Goal: Task Accomplishment & Management: Manage account settings

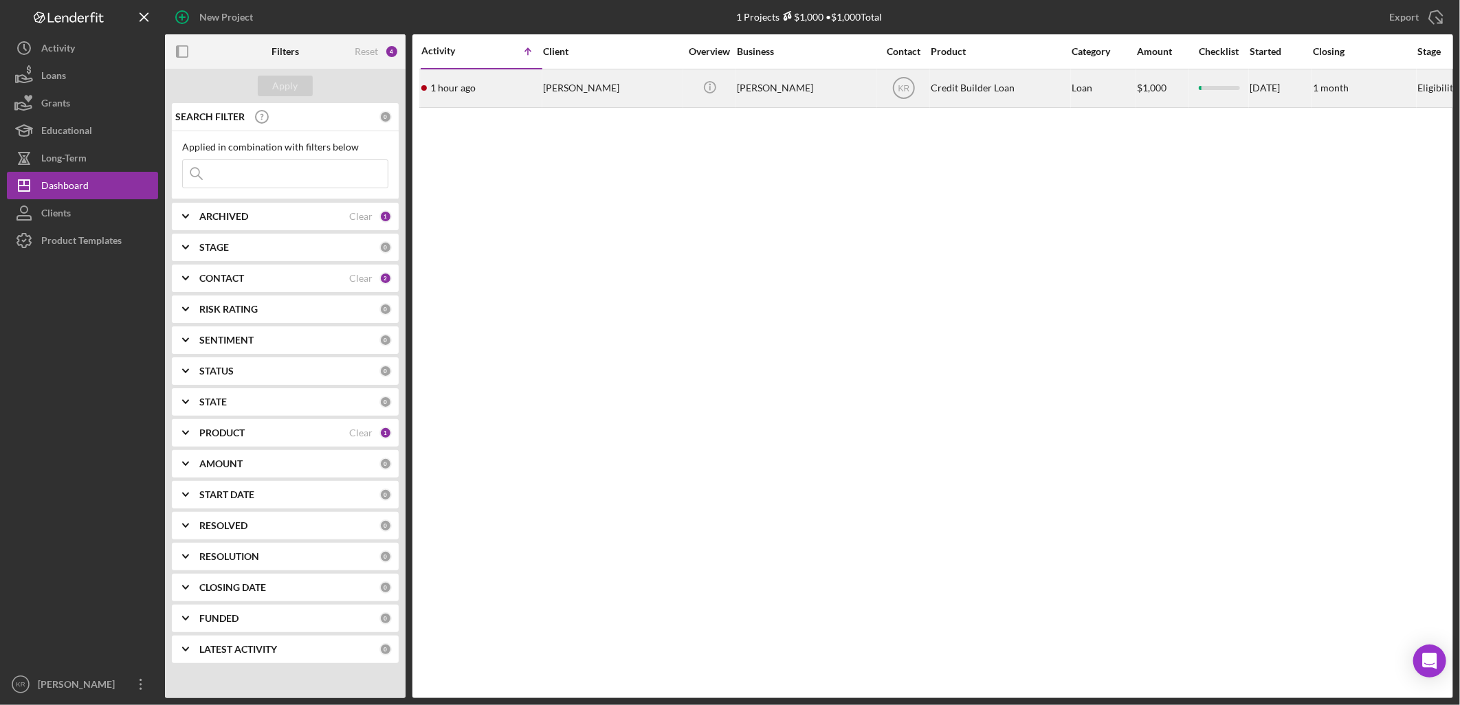
click at [544, 105] on div "[PERSON_NAME]" at bounding box center [611, 88] width 137 height 36
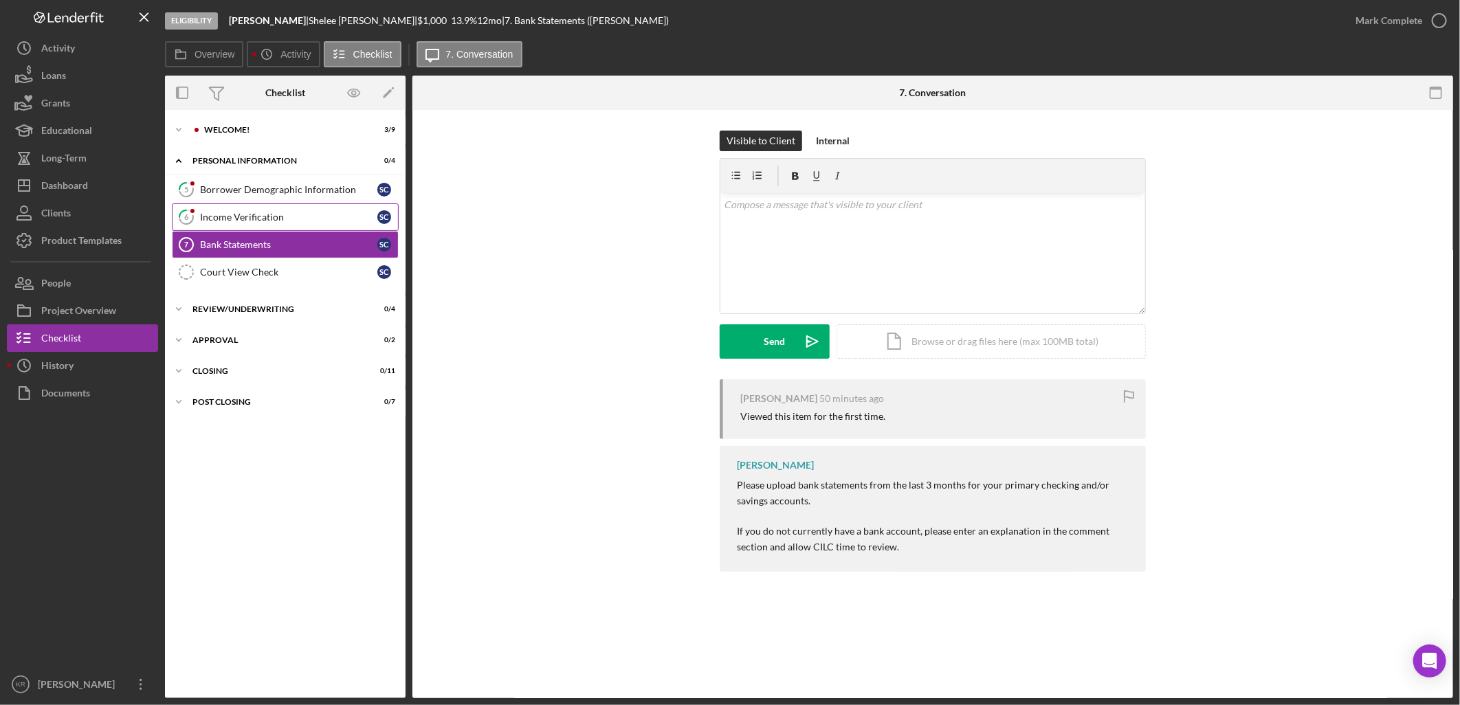
click at [275, 217] on div "Income Verification" at bounding box center [288, 217] width 177 height 11
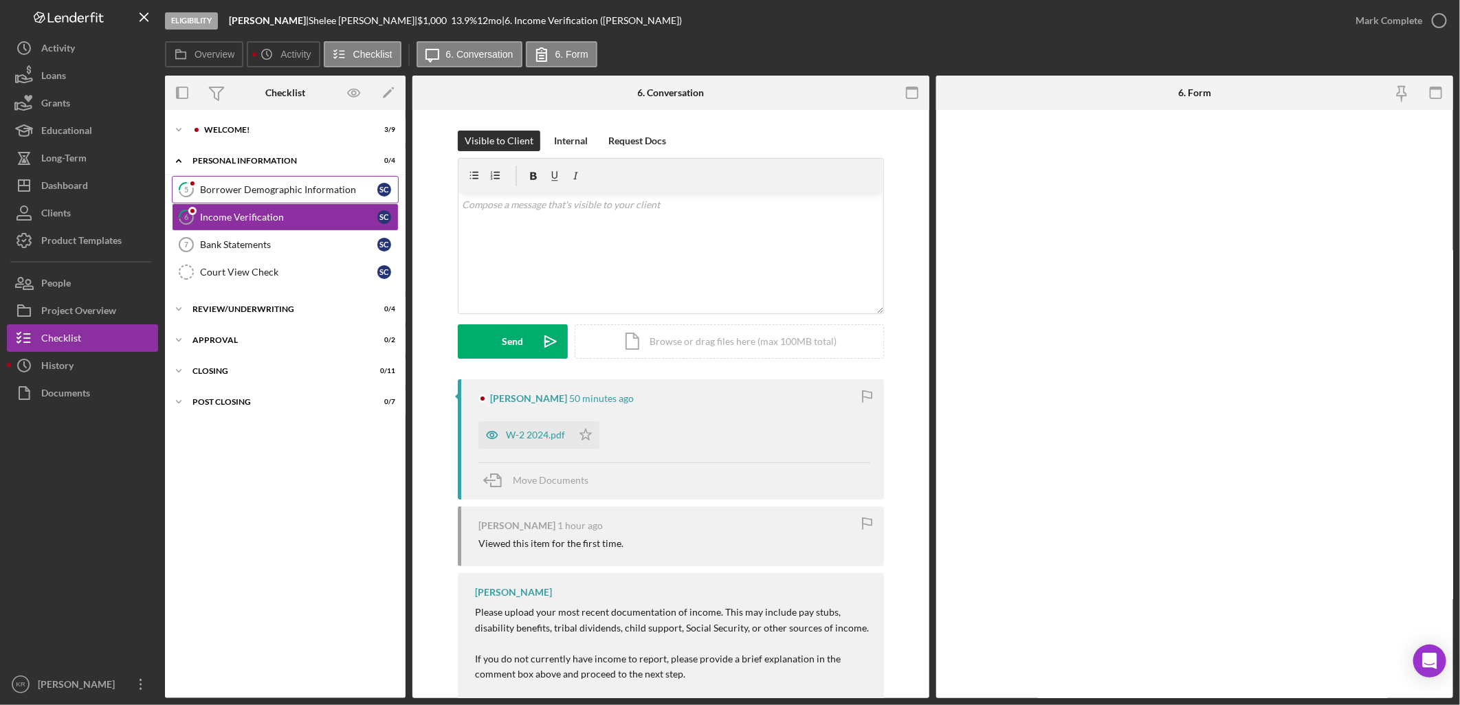
click at [294, 184] on div "Borrower Demographic Information" at bounding box center [288, 189] width 177 height 11
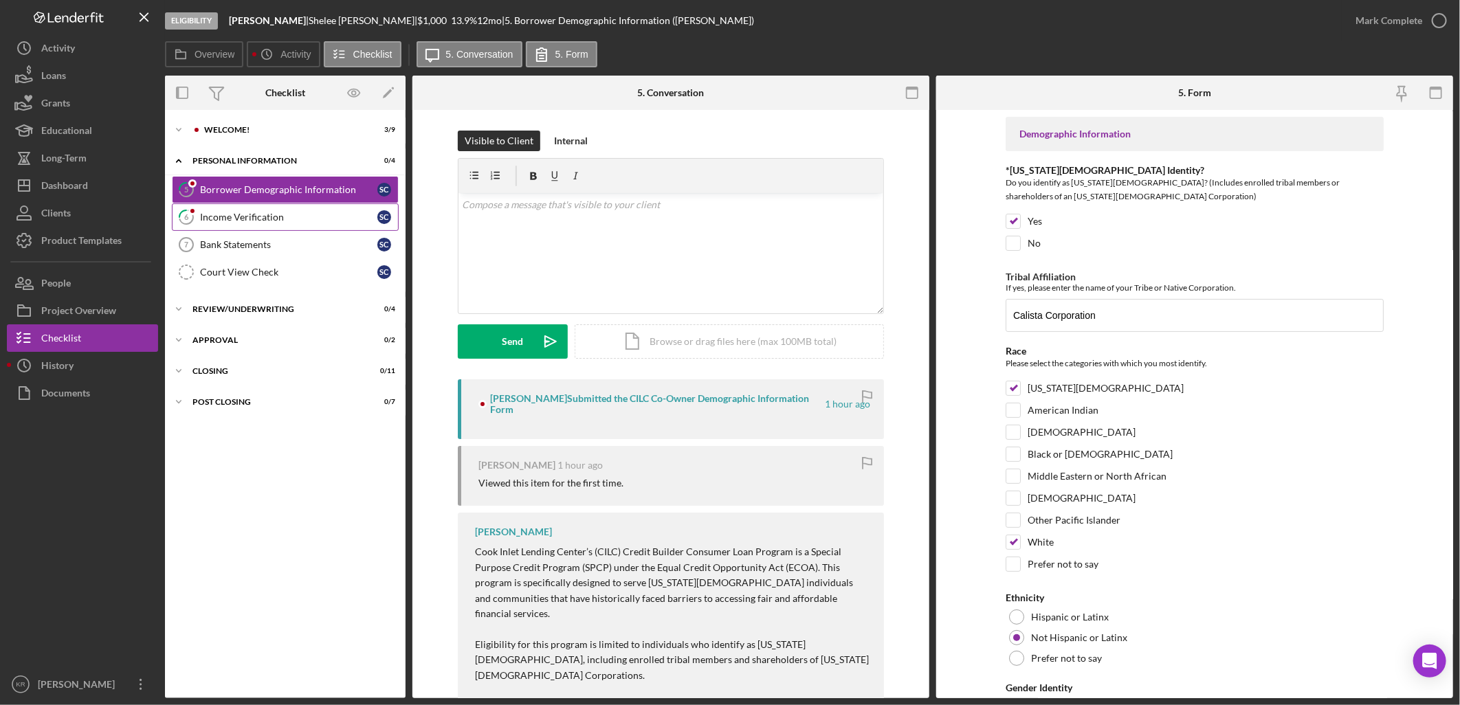
click at [280, 214] on div "Income Verification" at bounding box center [288, 217] width 177 height 11
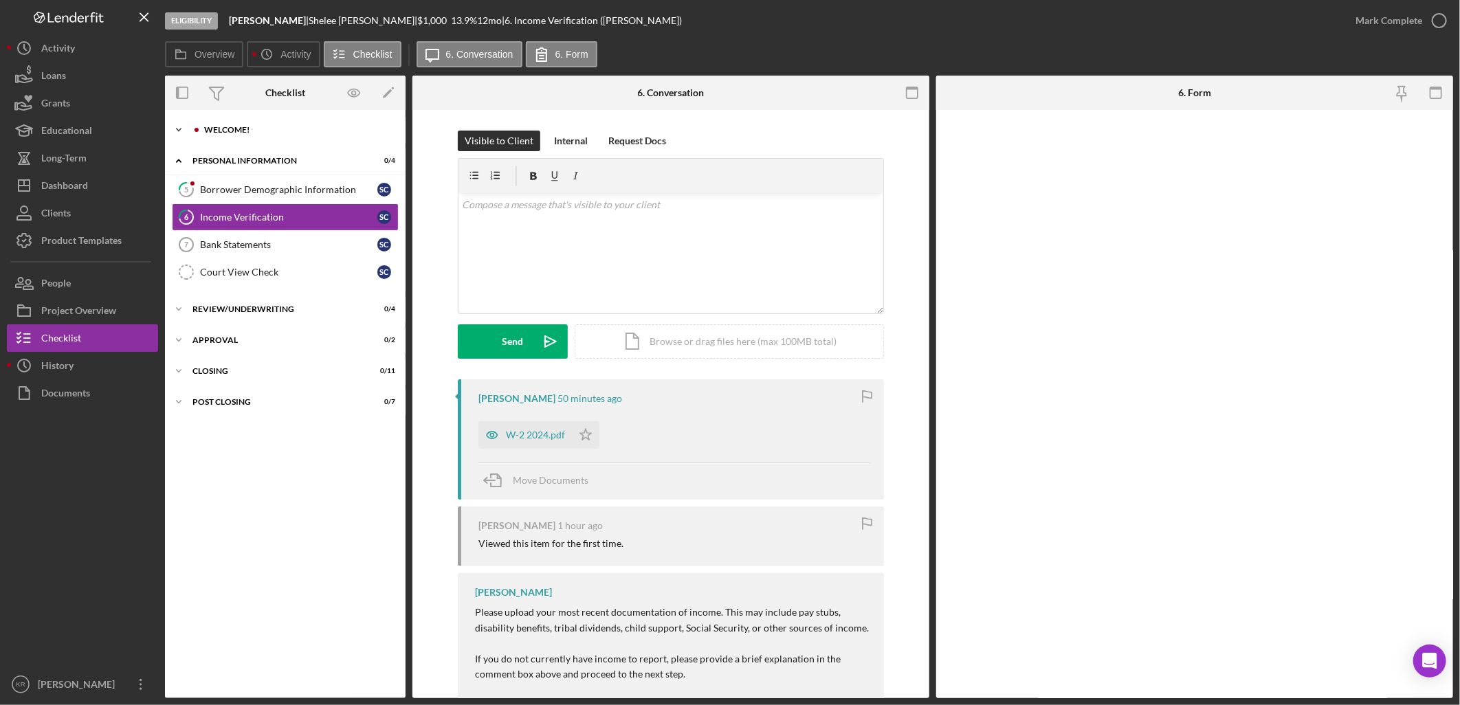
click at [313, 142] on div "Icon/Expander Welcome! 3 / 9" at bounding box center [285, 129] width 241 height 27
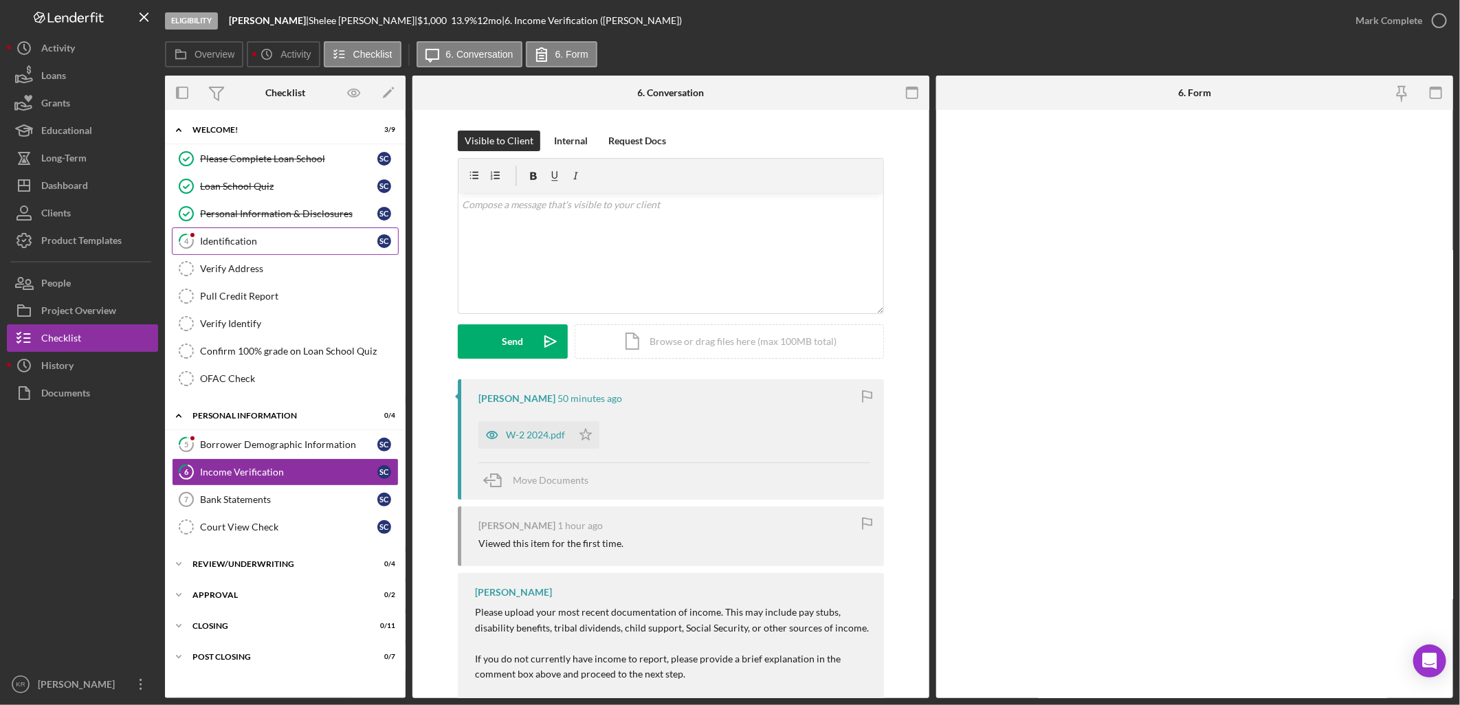
click at [294, 236] on div "Identification" at bounding box center [288, 241] width 177 height 11
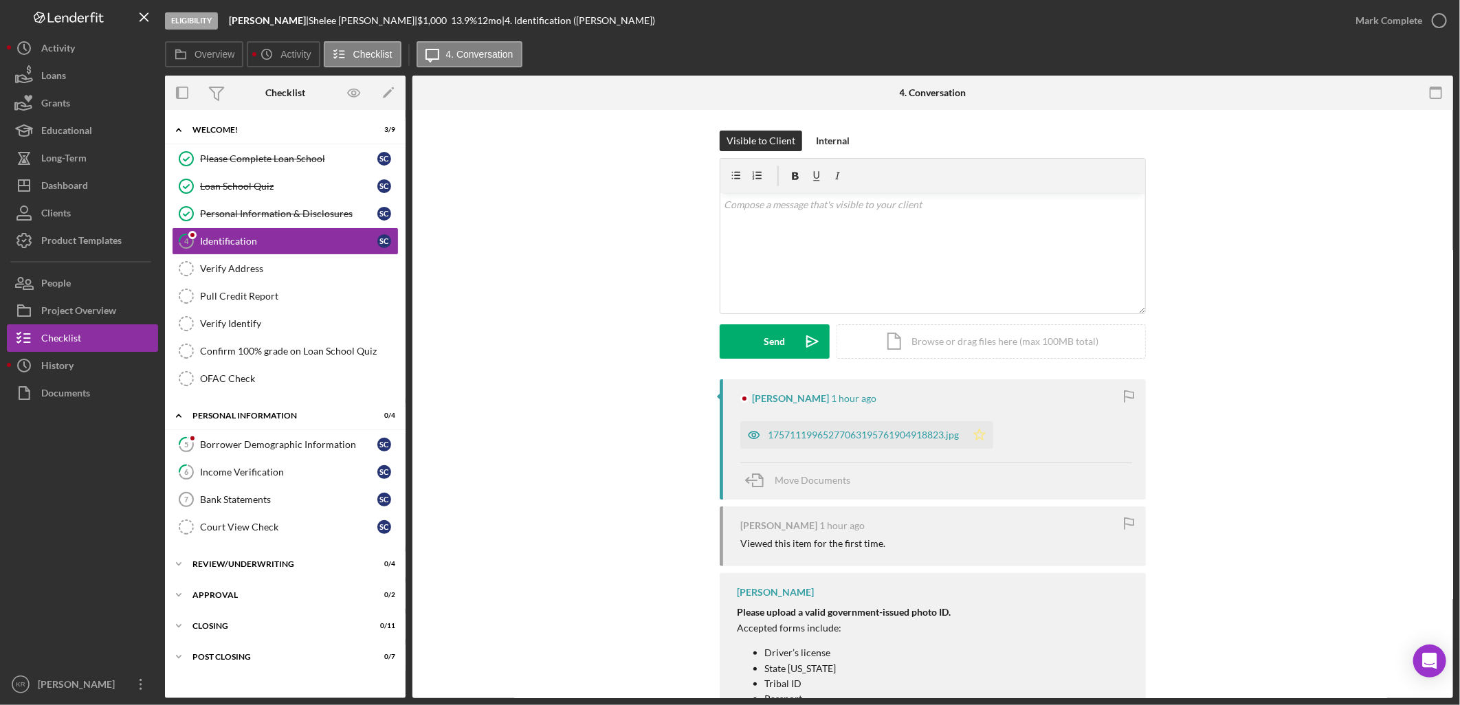
click at [987, 436] on icon "Icon/Star" at bounding box center [979, 434] width 27 height 27
click at [896, 441] on div "17571119965277063195761904918823.jpg" at bounding box center [863, 435] width 191 height 11
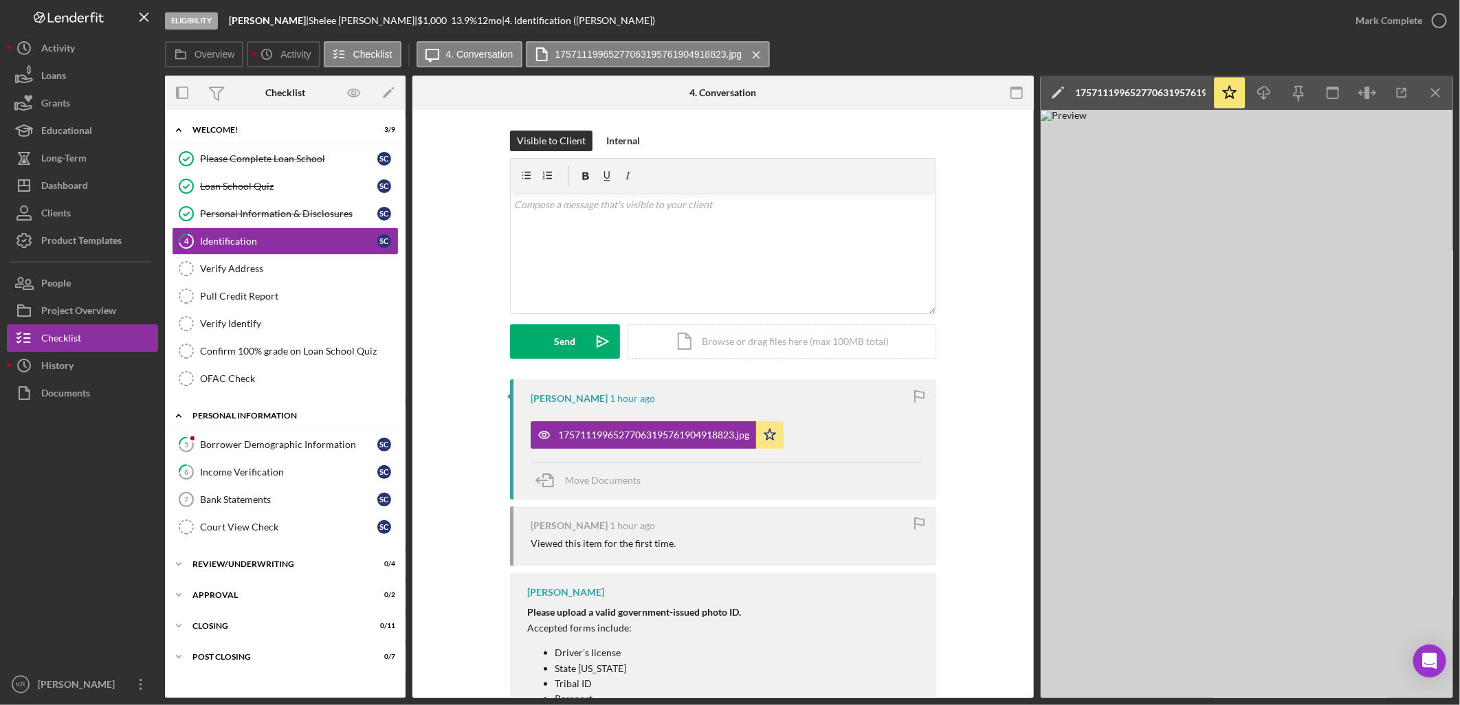
click at [252, 427] on div "Icon/Expander Personal Information 0 / 4" at bounding box center [285, 416] width 241 height 28
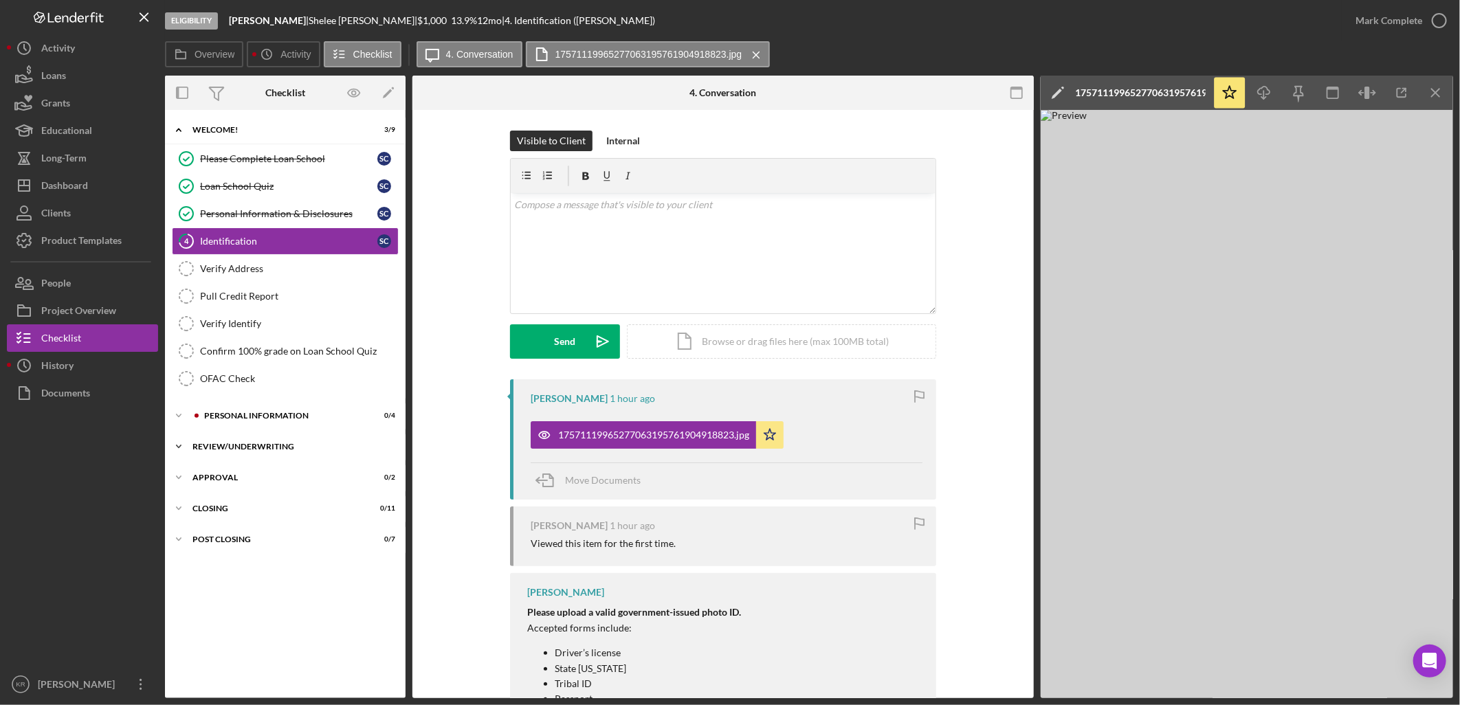
click at [236, 437] on div "Icon/Expander Review/Underwriting 0 / 4" at bounding box center [285, 446] width 241 height 27
click at [248, 417] on div "Personal Information" at bounding box center [296, 416] width 184 height 8
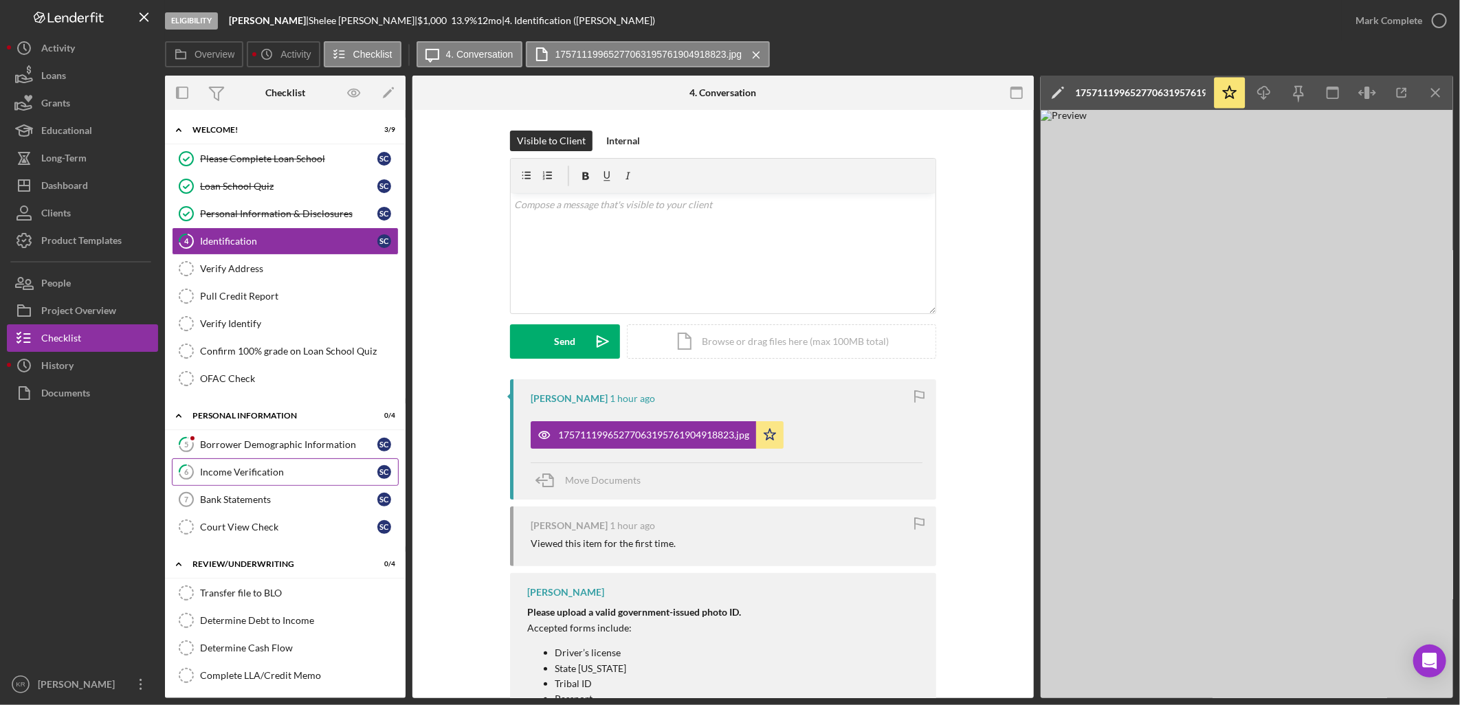
click at [248, 464] on link "6 Income Verification S C" at bounding box center [285, 472] width 227 height 27
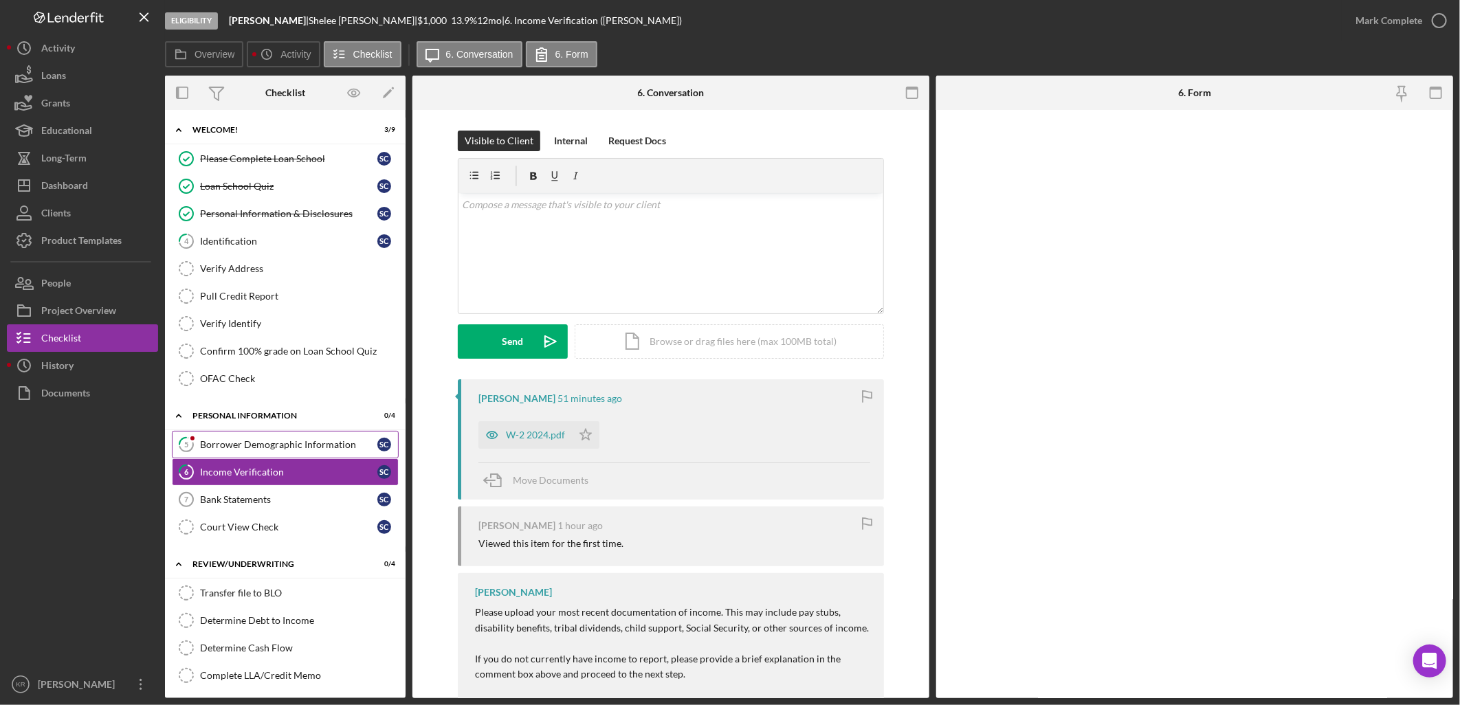
click at [272, 450] on div "Borrower Demographic Information" at bounding box center [288, 444] width 177 height 11
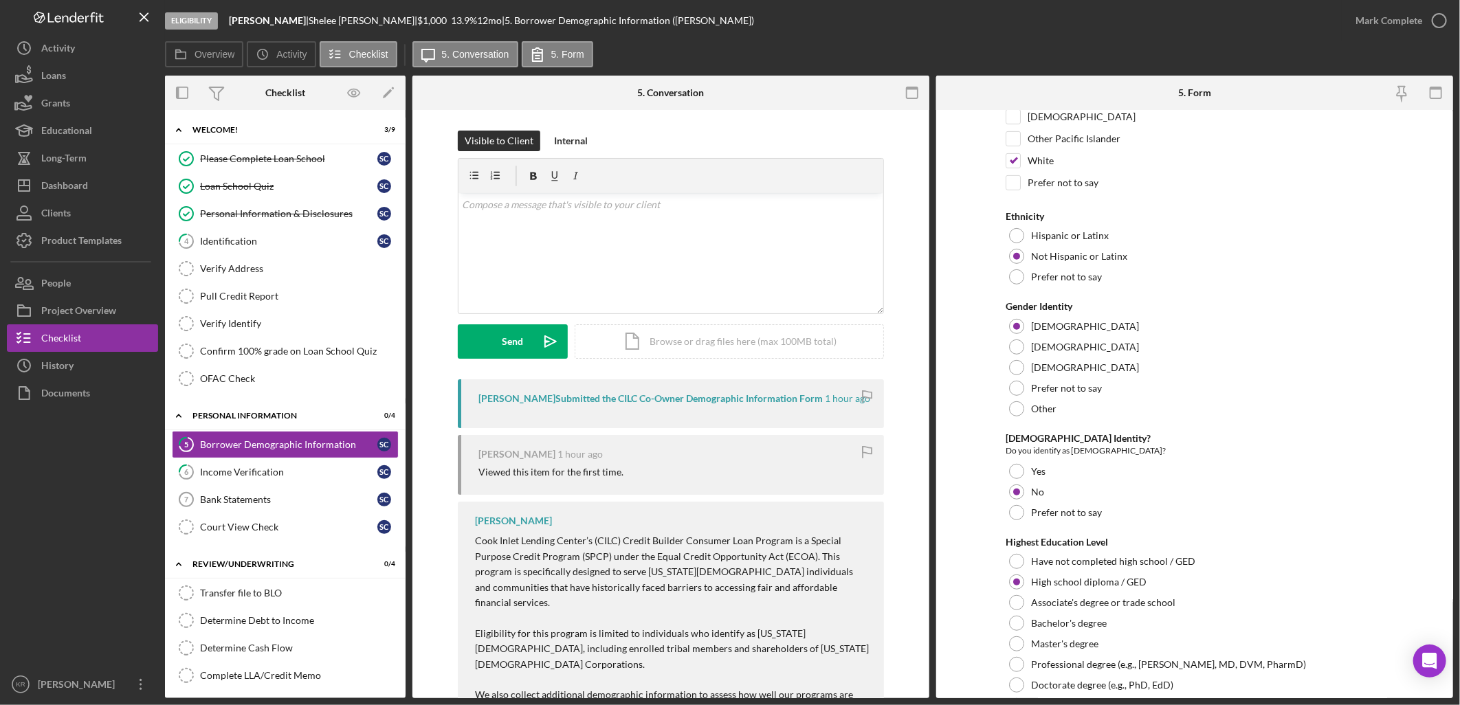
scroll to position [163, 0]
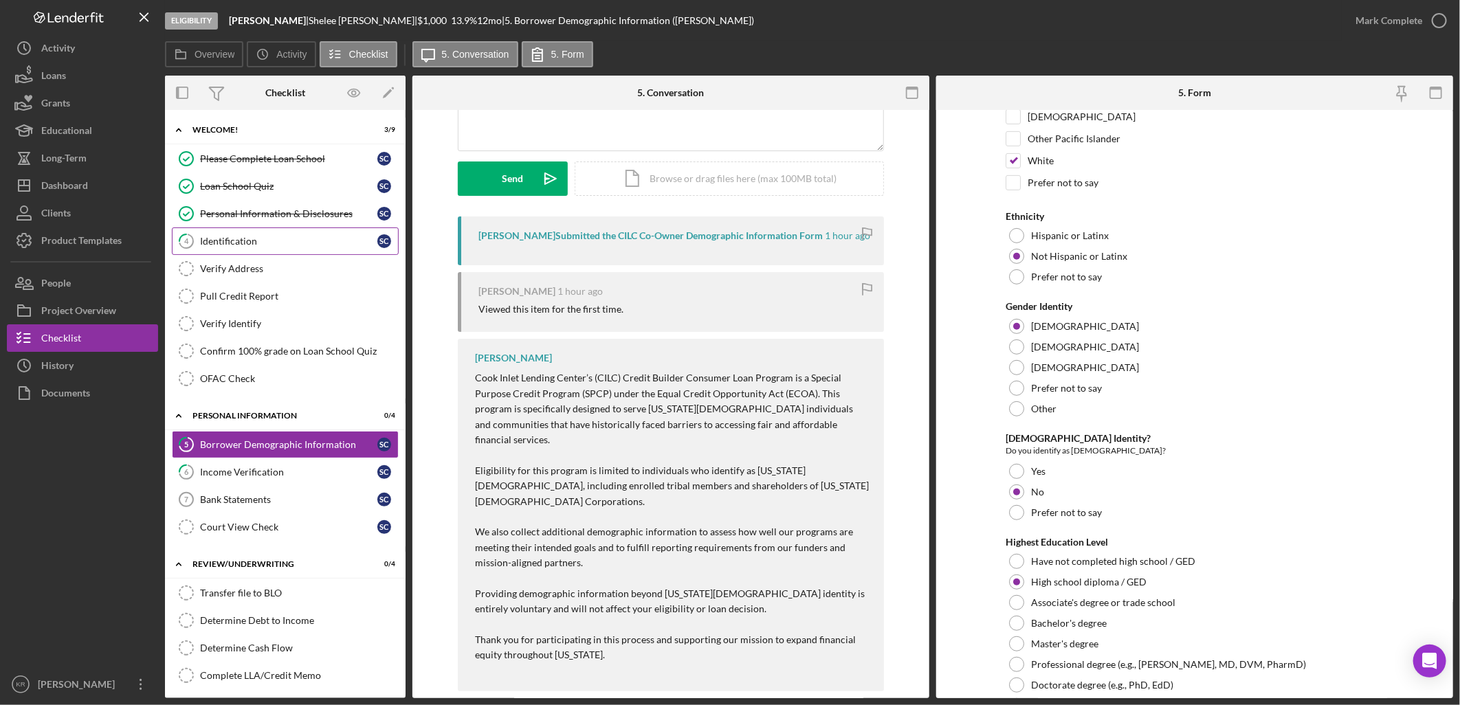
click at [243, 228] on link "4 Identification S C" at bounding box center [285, 241] width 227 height 27
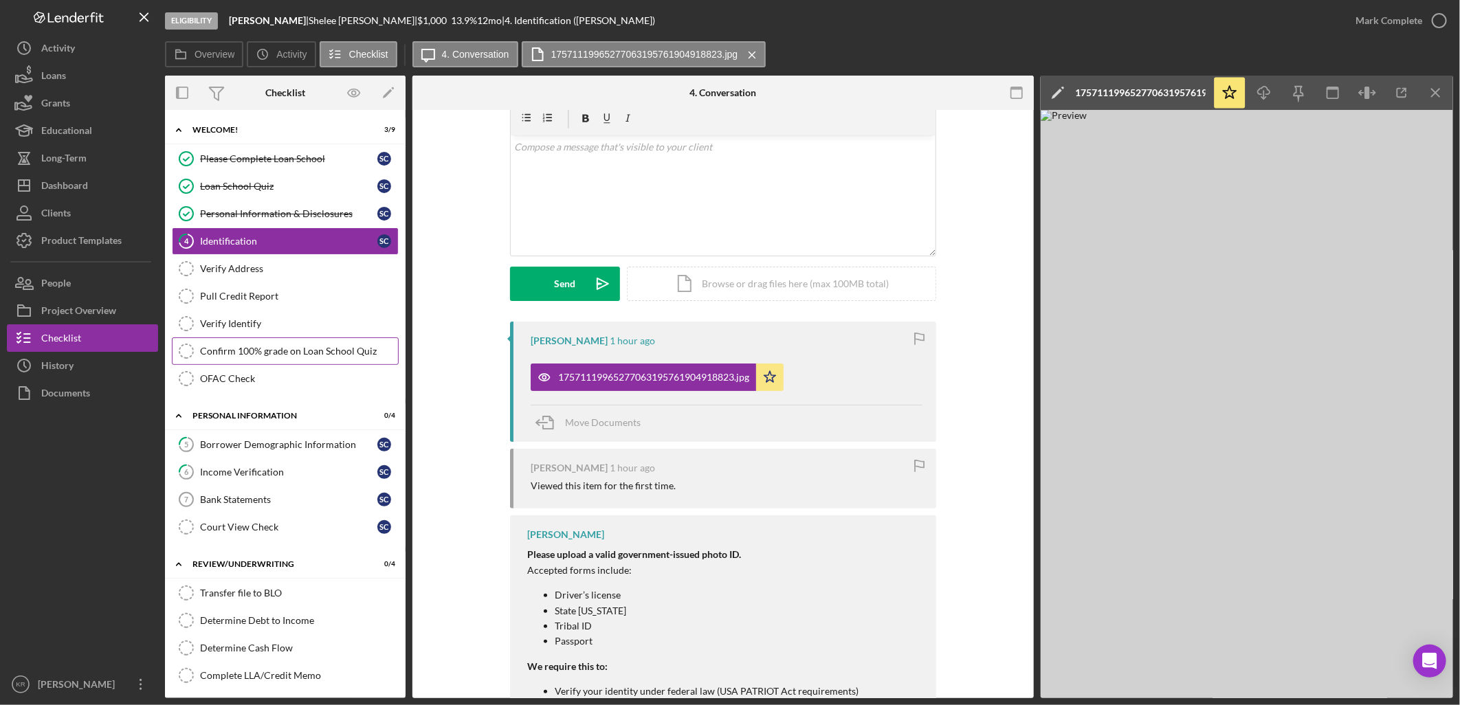
scroll to position [153, 0]
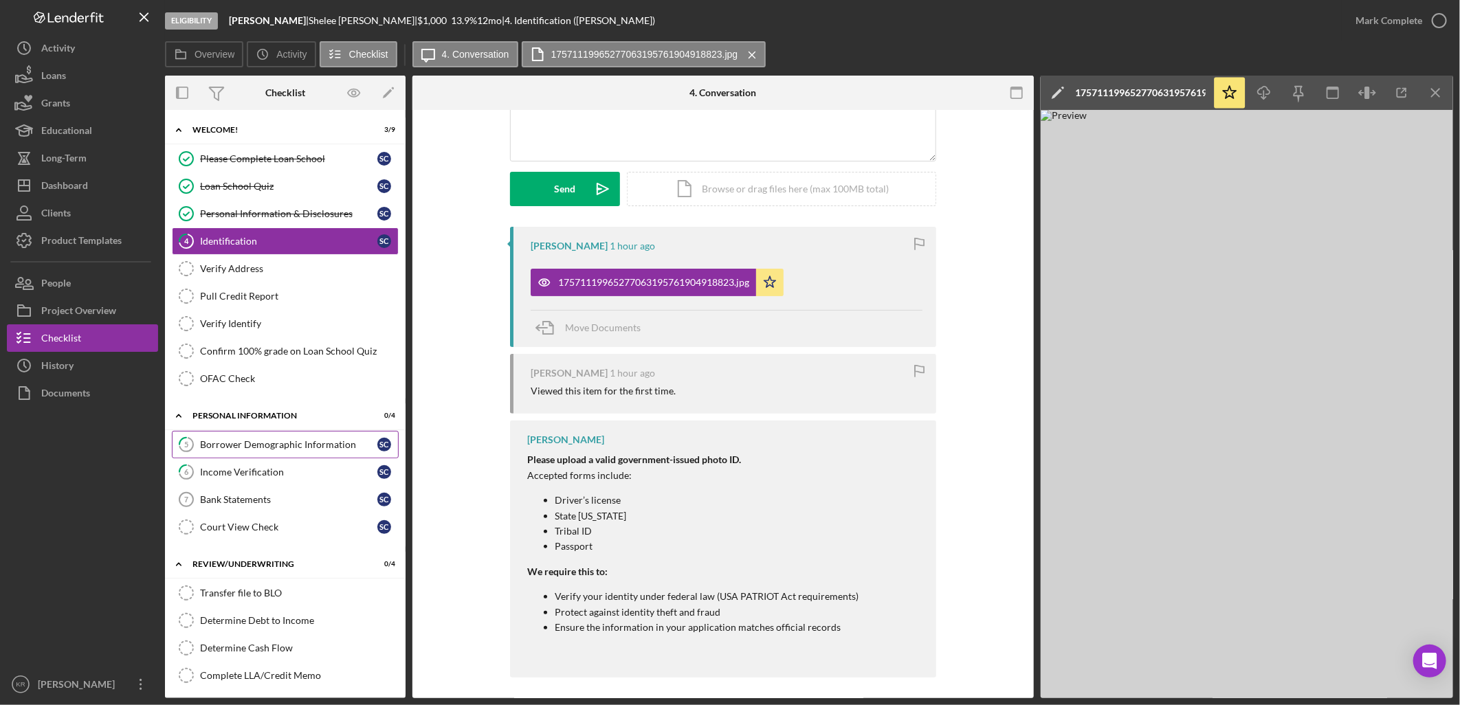
click at [245, 444] on div "Borrower Demographic Information" at bounding box center [288, 444] width 177 height 11
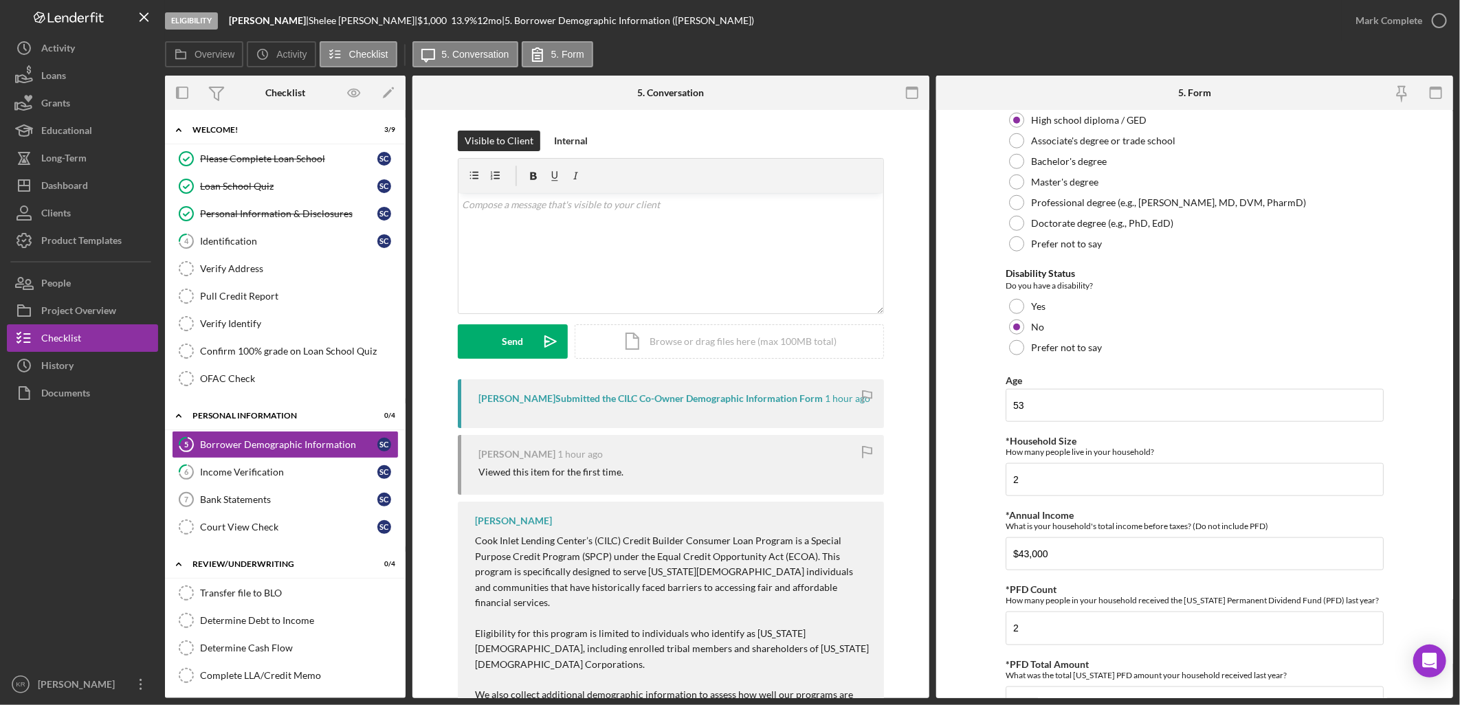
scroll to position [917, 0]
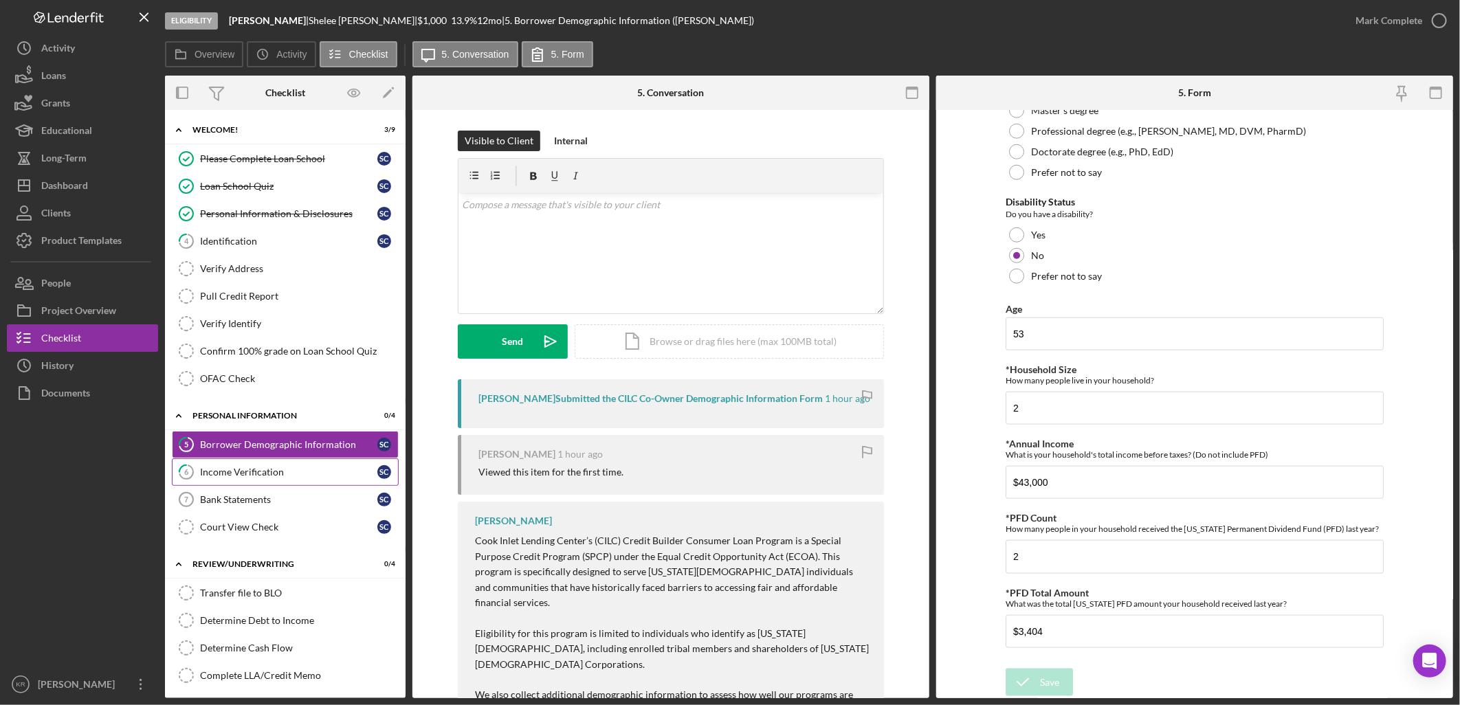
click at [258, 476] on div "Income Verification" at bounding box center [288, 472] width 177 height 11
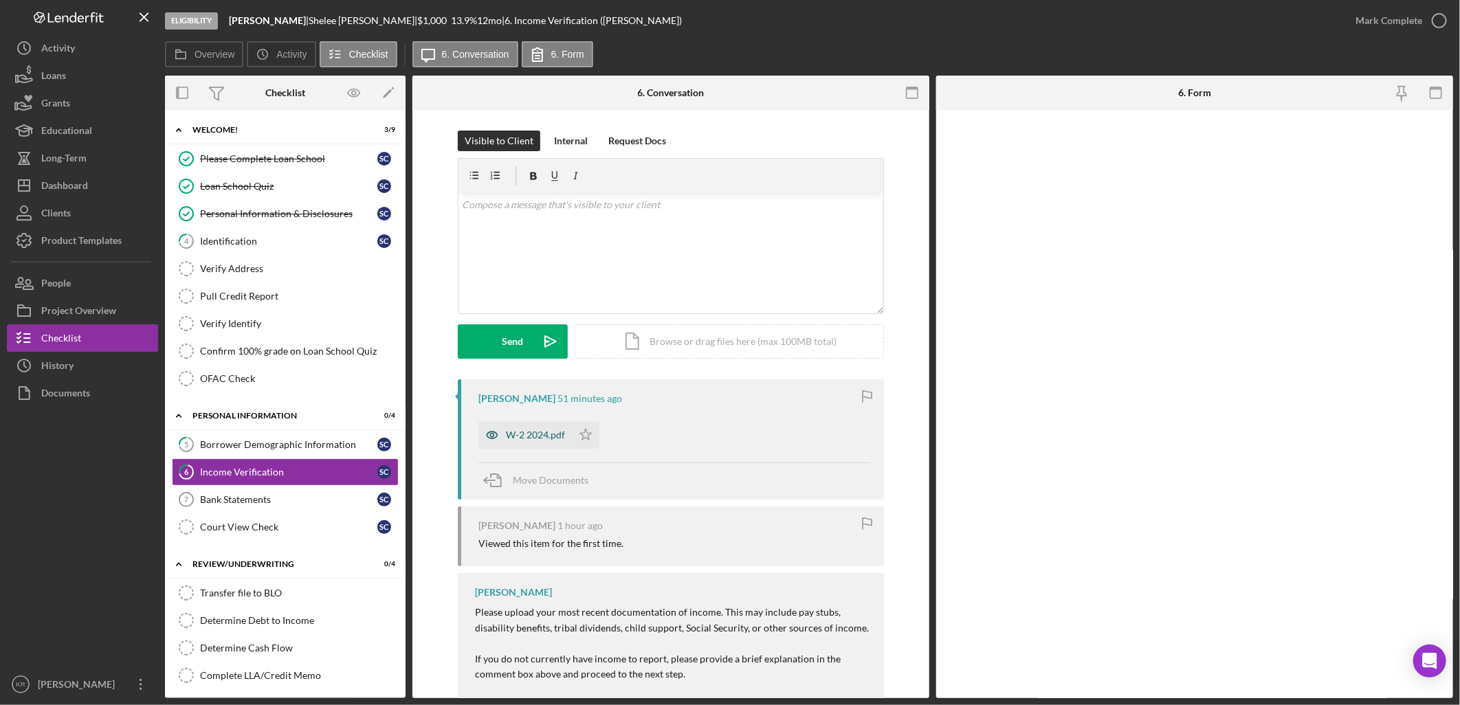
click at [536, 430] on div "W-2 2024.pdf" at bounding box center [535, 435] width 59 height 11
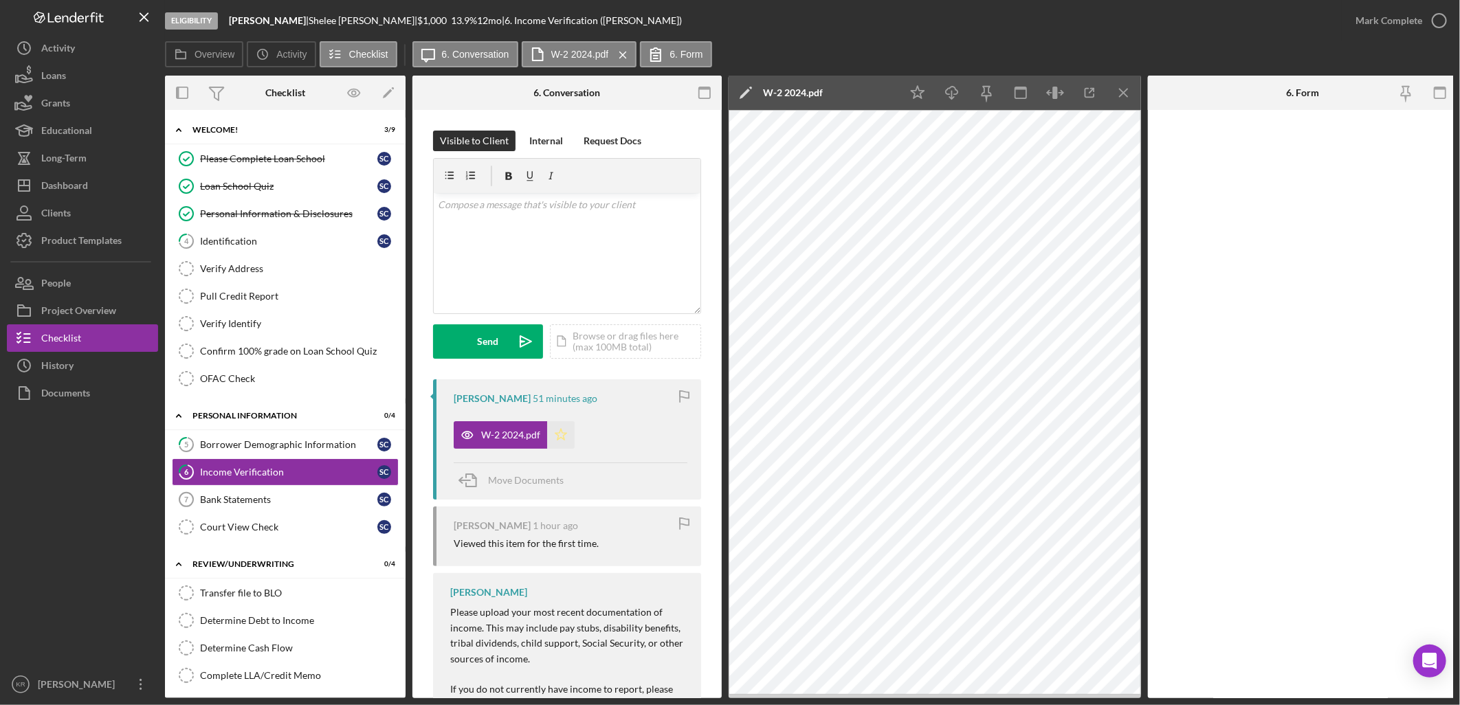
click at [555, 435] on polygon "button" at bounding box center [561, 434] width 12 height 11
click at [300, 436] on link "5 Borrower Demographic Information S C" at bounding box center [285, 444] width 227 height 27
